Goal: Task Accomplishment & Management: Complete application form

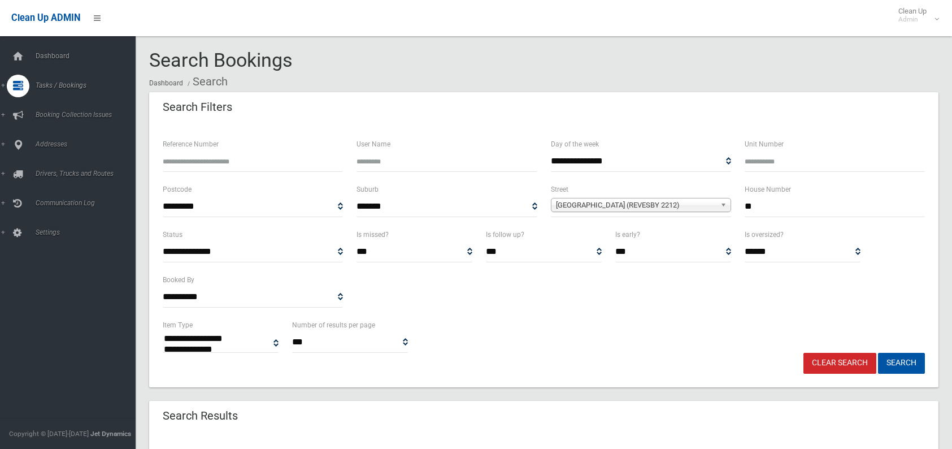
select select
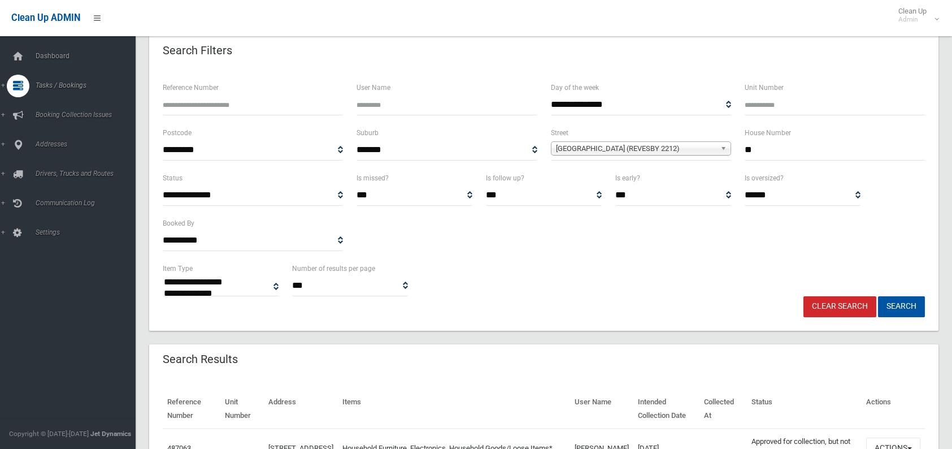
scroll to position [56, 0]
click at [862, 301] on link "Clear Search" at bounding box center [839, 306] width 73 height 21
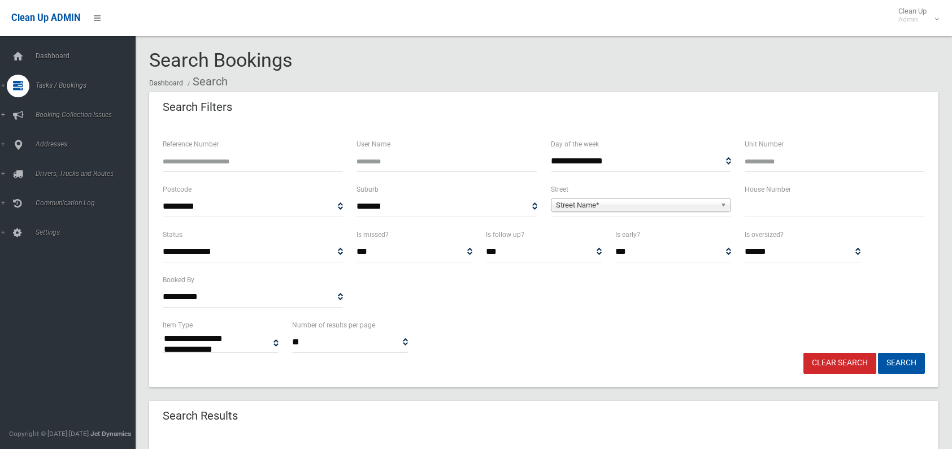
select select
type input "*"
click at [764, 200] on input "text" at bounding box center [835, 206] width 180 height 21
type input "**"
click at [607, 204] on span "Street Name*" at bounding box center [636, 205] width 160 height 14
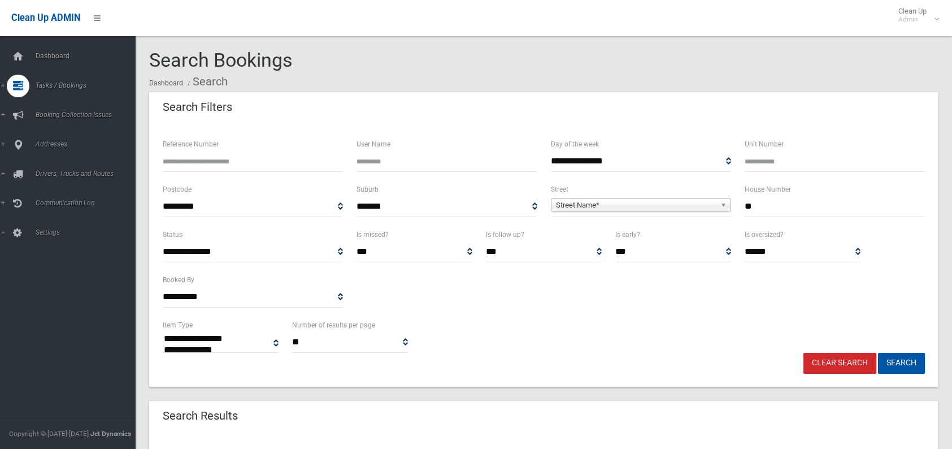
type input "***"
click at [886, 357] on button "Search" at bounding box center [901, 363] width 47 height 21
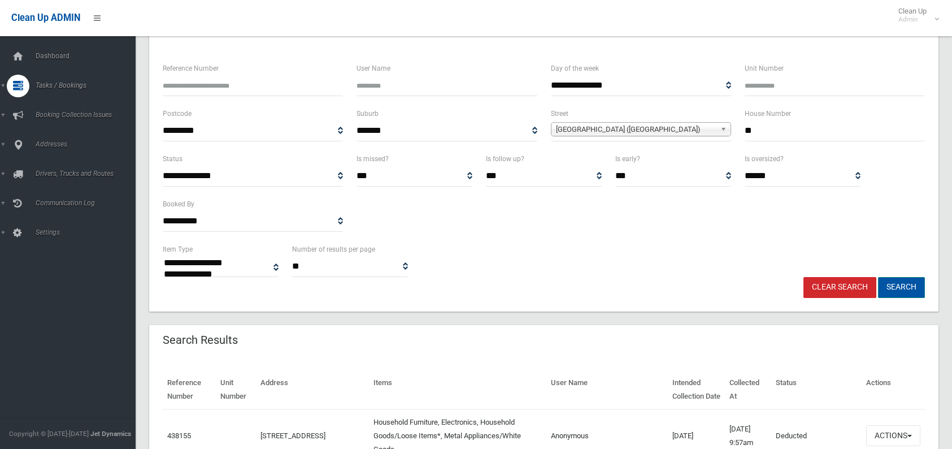
scroll to position [56, 0]
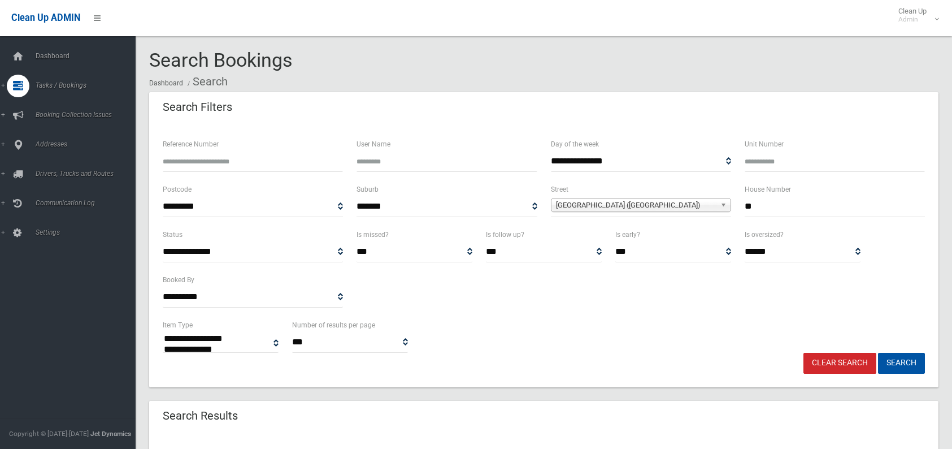
select select
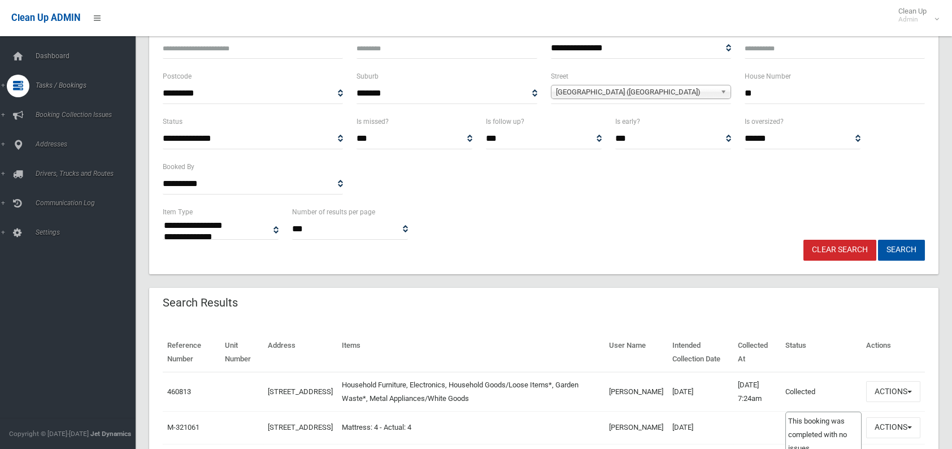
scroll to position [113, 0]
click at [887, 391] on button "Actions" at bounding box center [893, 391] width 54 height 21
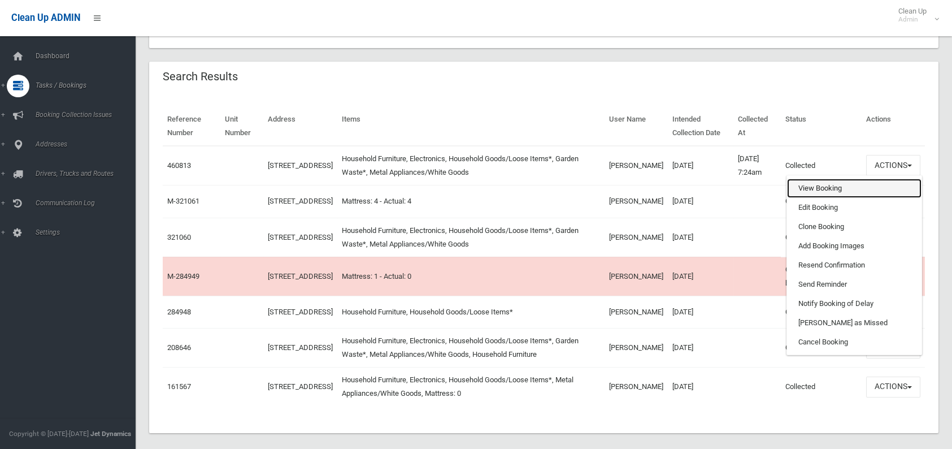
scroll to position [282, 0]
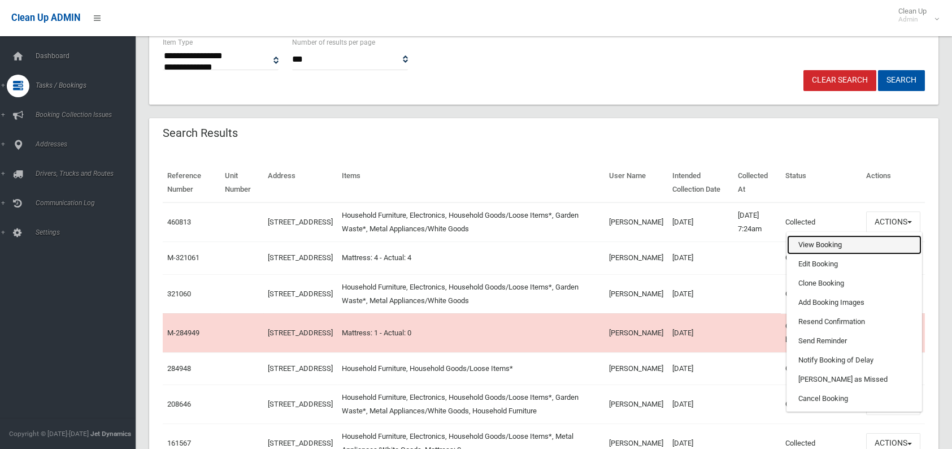
click at [807, 249] on link "View Booking" at bounding box center [854, 244] width 134 height 19
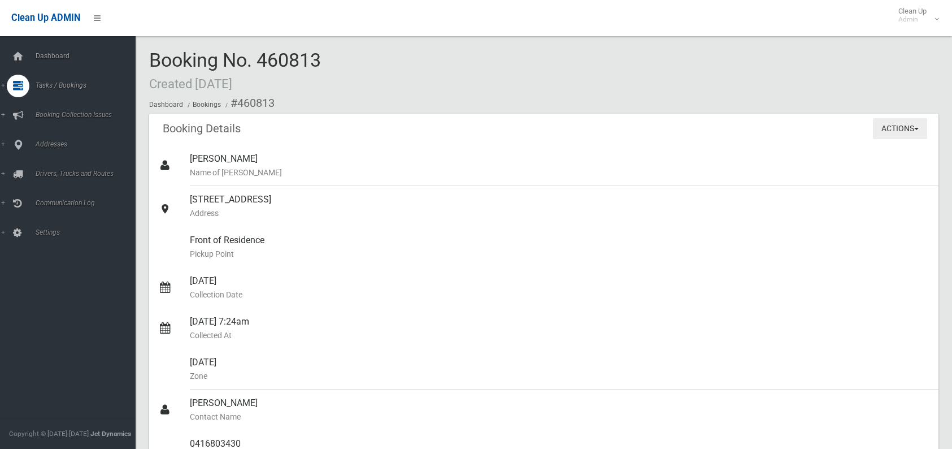
click at [874, 131] on button "Actions" at bounding box center [900, 128] width 54 height 21
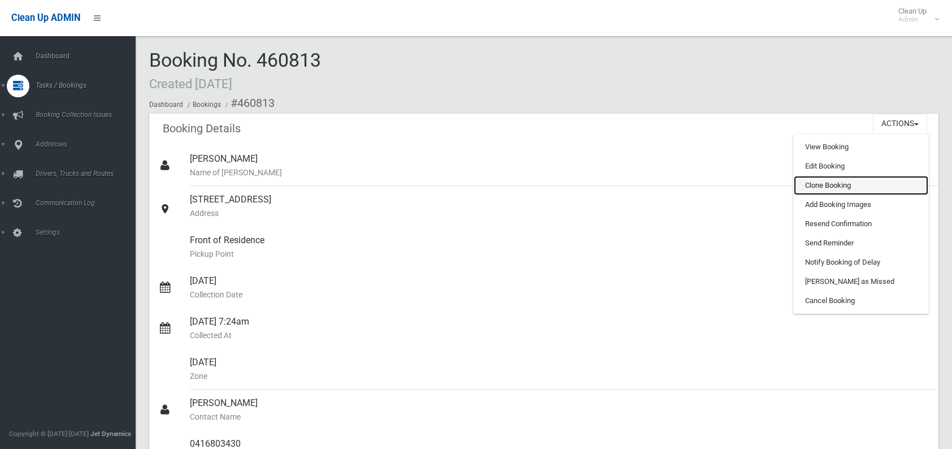
click at [826, 185] on link "Clone Booking" at bounding box center [861, 185] width 134 height 19
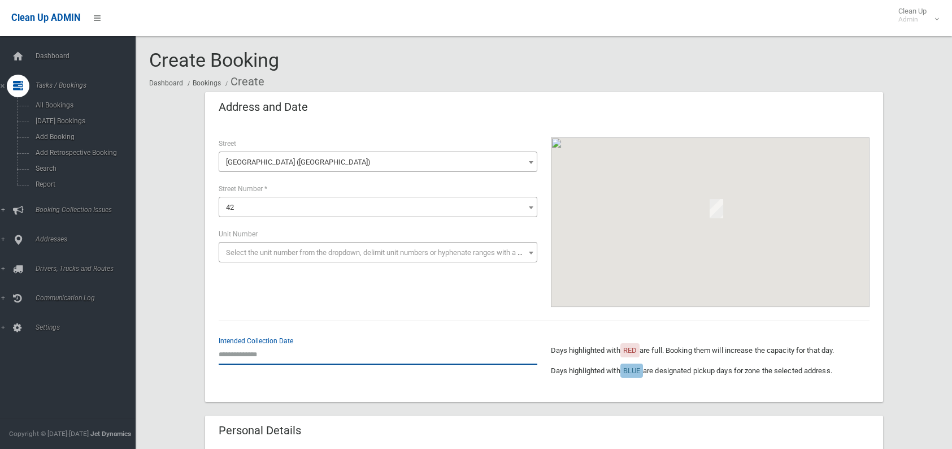
click at [271, 360] on input "text" at bounding box center [378, 353] width 319 height 21
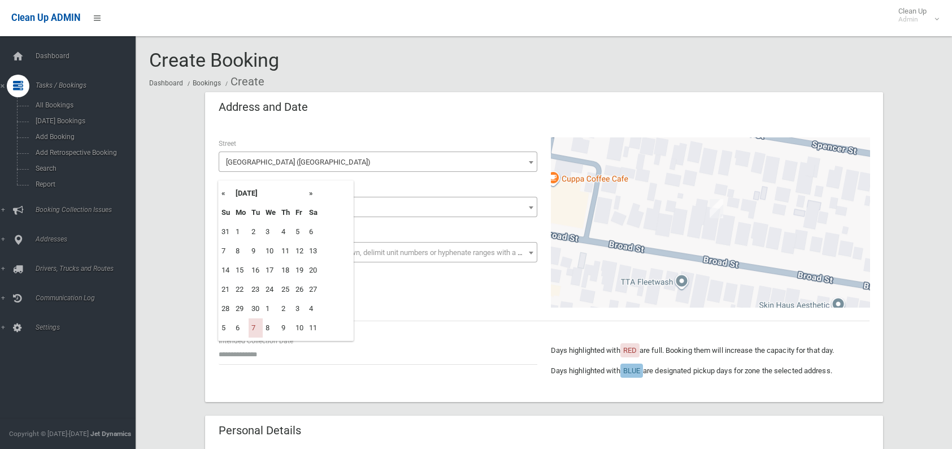
click at [309, 193] on th "»" at bounding box center [313, 193] width 14 height 19
click at [309, 194] on th "»" at bounding box center [313, 193] width 14 height 19
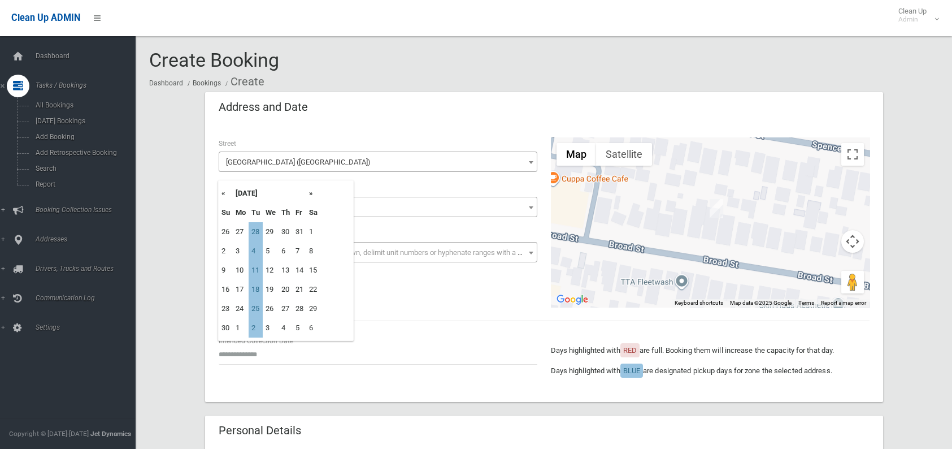
click at [224, 196] on th "«" at bounding box center [226, 193] width 14 height 19
click at [263, 269] on td "15" at bounding box center [271, 269] width 16 height 19
type input "**********"
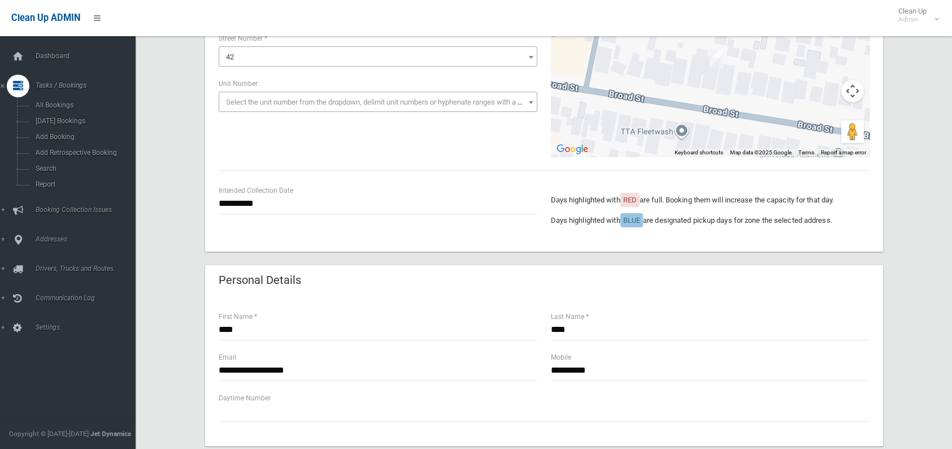
scroll to position [169, 0]
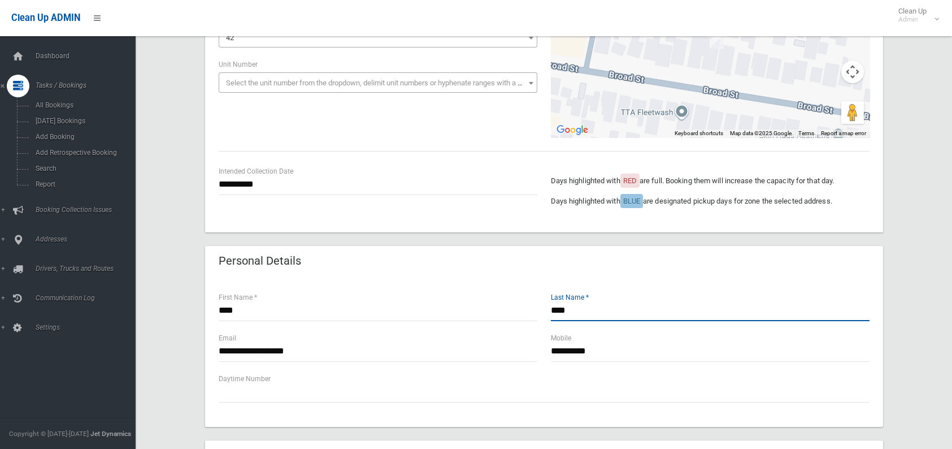
click at [568, 316] on input "****" at bounding box center [710, 310] width 319 height 21
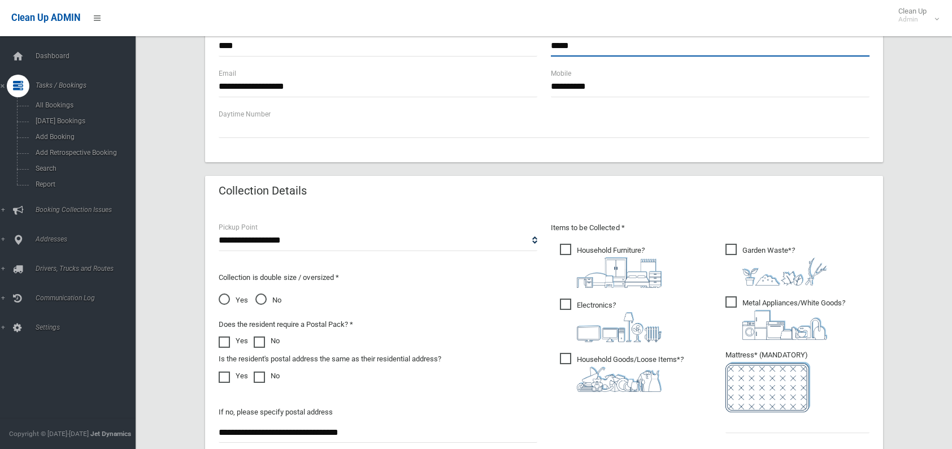
scroll to position [452, 0]
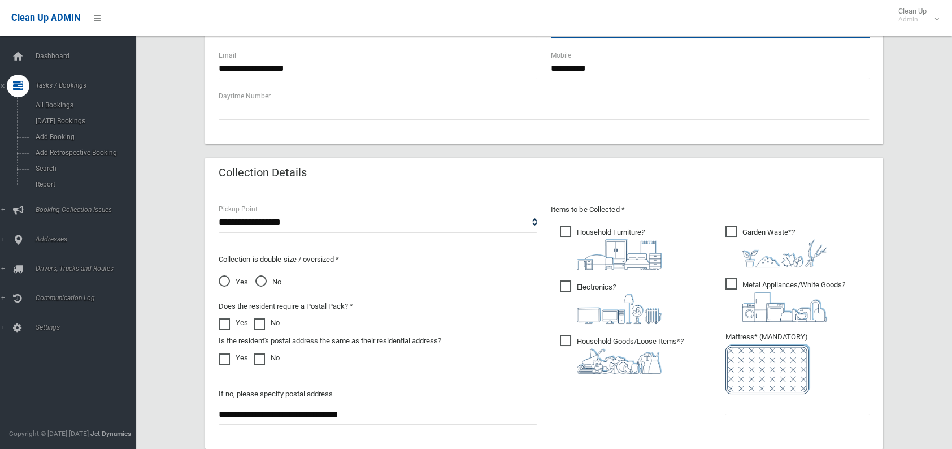
type input "*****"
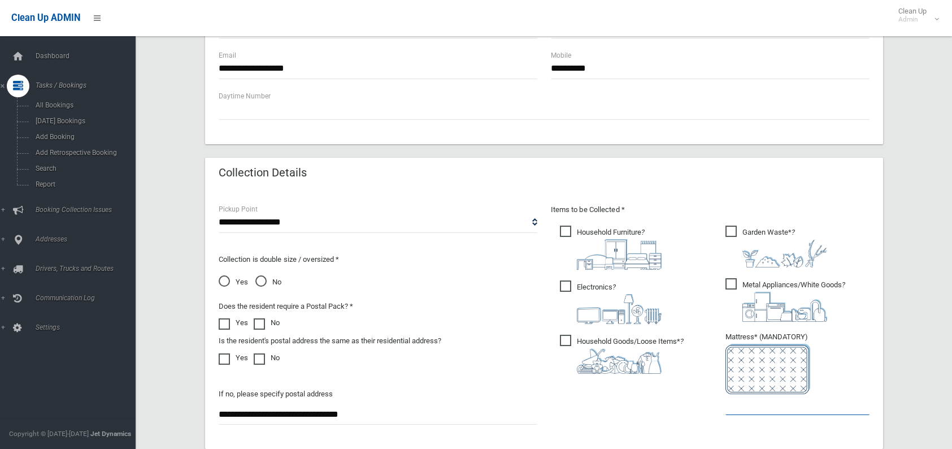
click at [754, 409] on input "text" at bounding box center [797, 404] width 144 height 21
click at [754, 408] on input "text" at bounding box center [797, 404] width 144 height 21
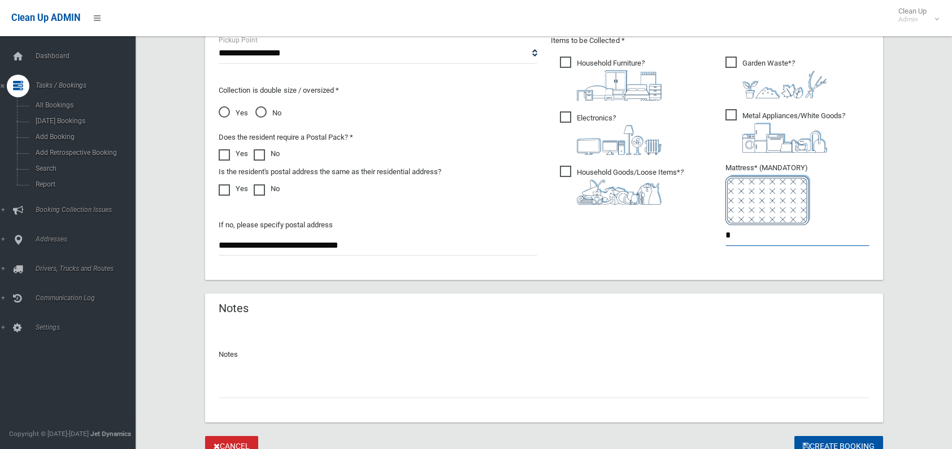
scroll to position [669, 0]
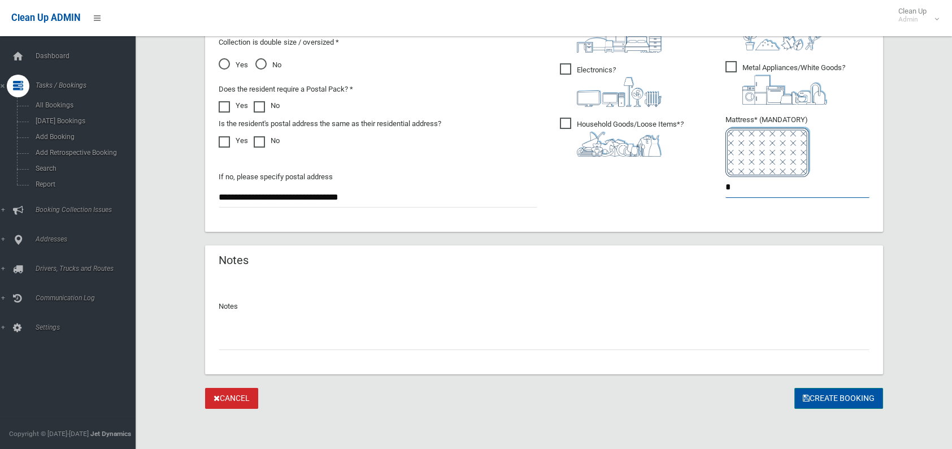
type input "*"
click at [803, 401] on icon "submit" at bounding box center [806, 398] width 7 height 8
